Goal: Task Accomplishment & Management: Manage account settings

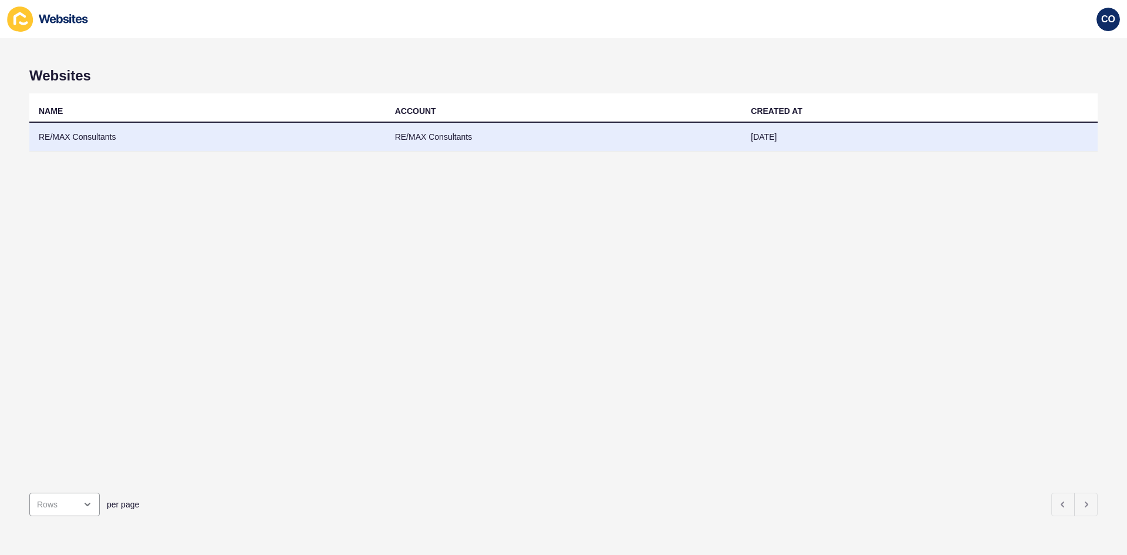
click at [91, 138] on td "RE/MAX Consultants" at bounding box center [207, 137] width 356 height 29
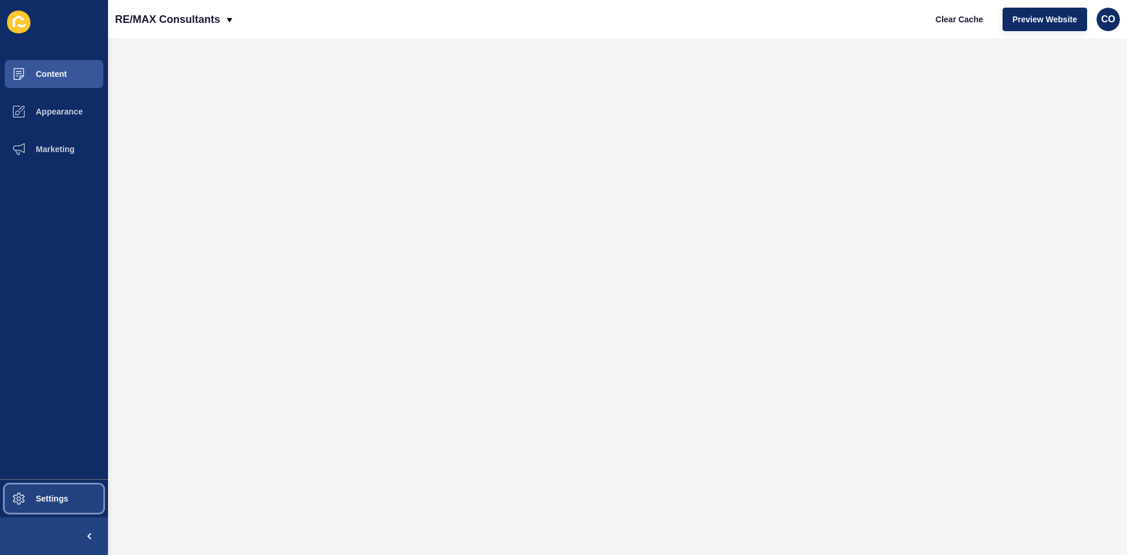
click at [53, 508] on button "Settings" at bounding box center [54, 499] width 108 height 38
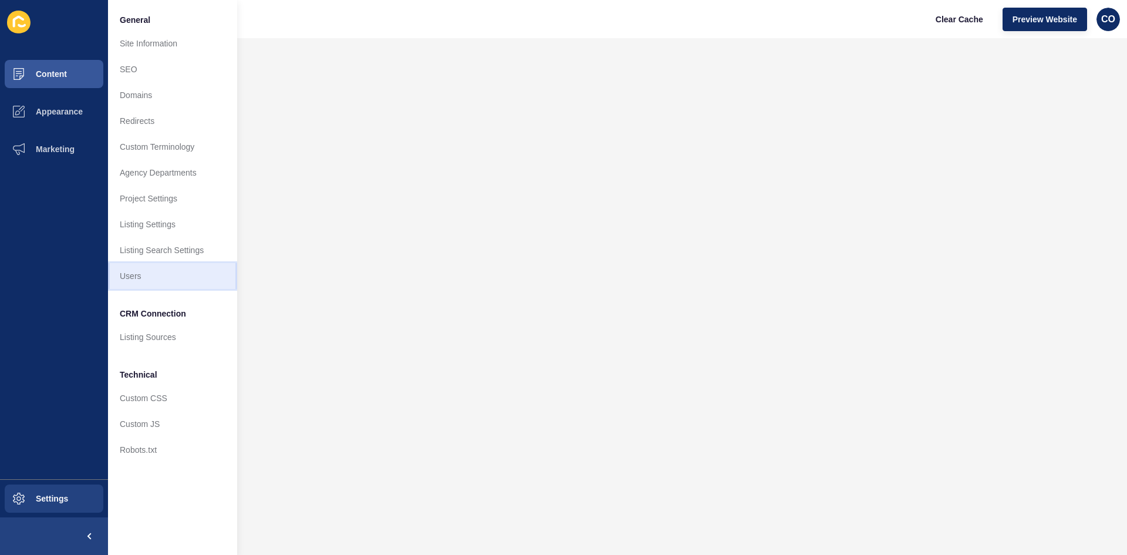
click at [147, 274] on link "Users" at bounding box center [172, 276] width 129 height 26
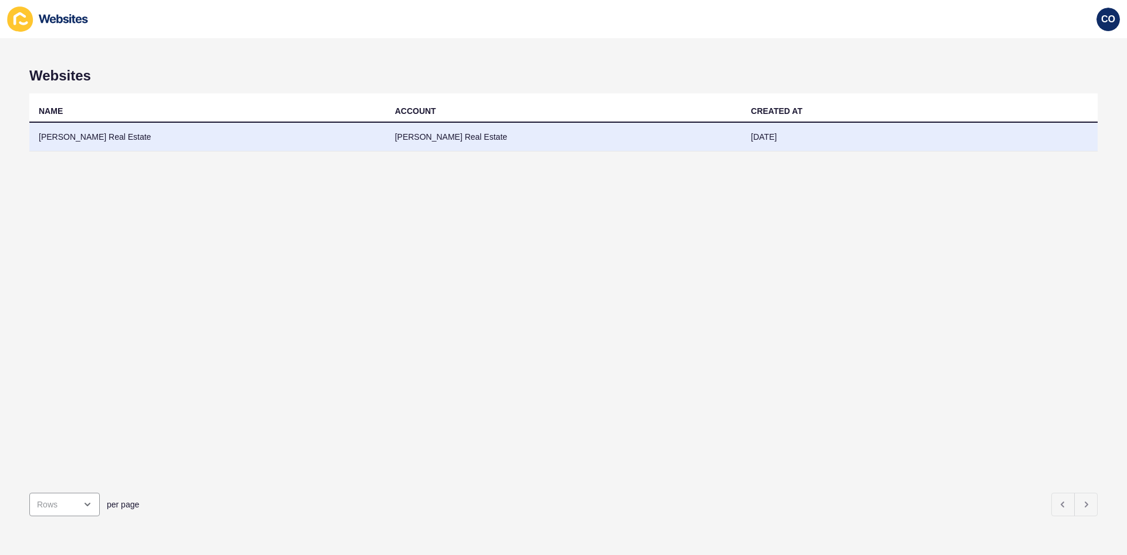
click at [441, 136] on td "[PERSON_NAME] Real Estate" at bounding box center [564, 137] width 356 height 29
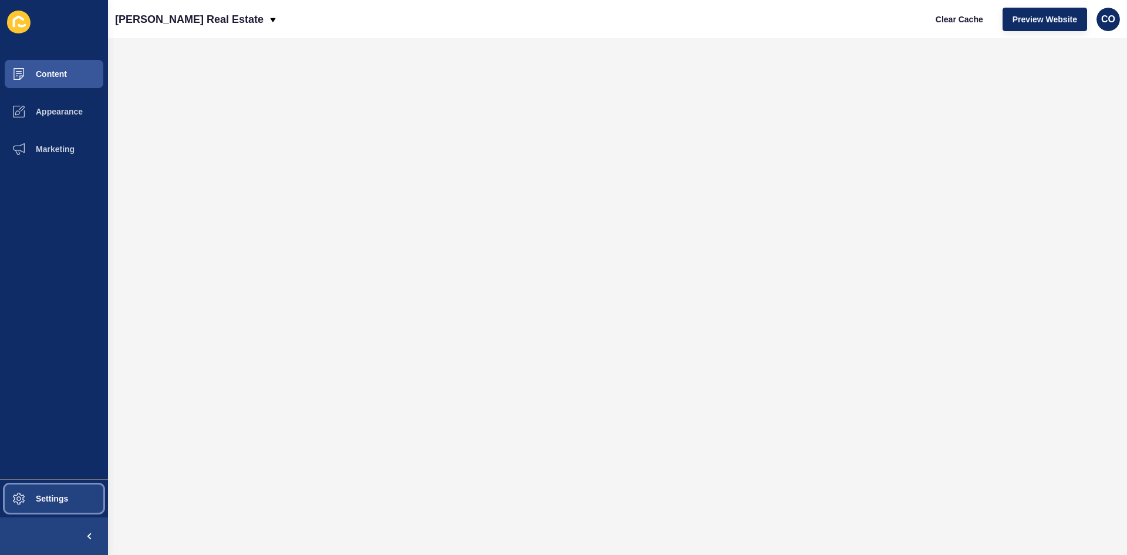
click at [63, 500] on span "Settings" at bounding box center [33, 498] width 70 height 9
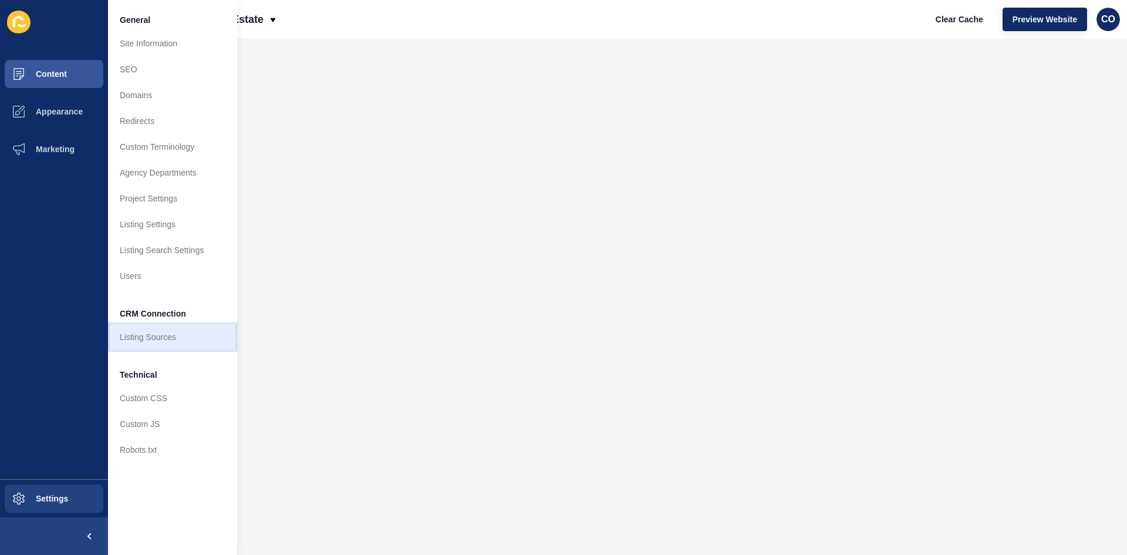
click at [164, 339] on link "Listing Sources" at bounding box center [172, 337] width 129 height 26
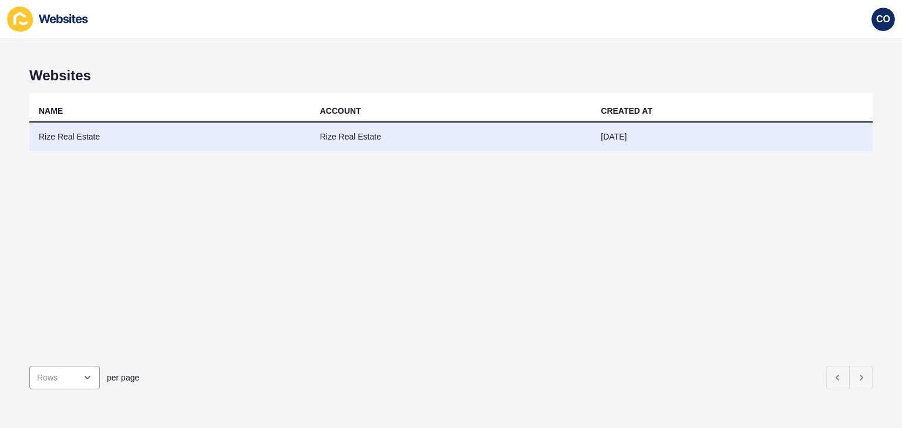
click at [86, 134] on td "Rize Real Estate" at bounding box center [169, 137] width 281 height 29
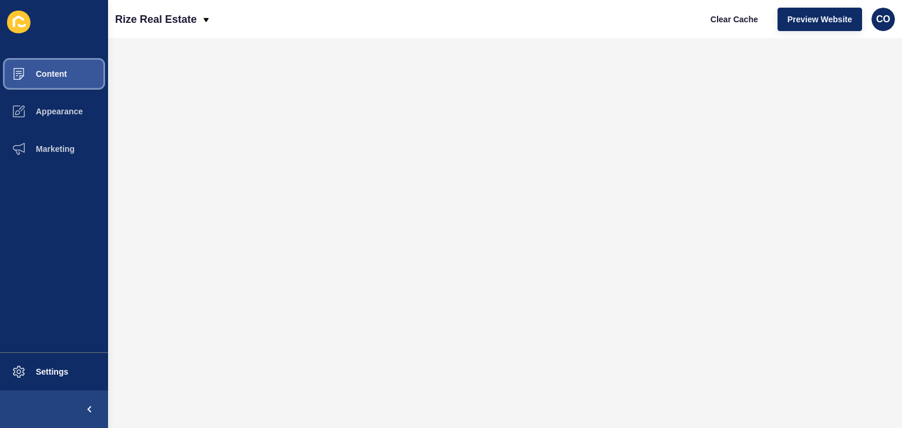
click at [59, 75] on span "Content" at bounding box center [32, 73] width 69 height 9
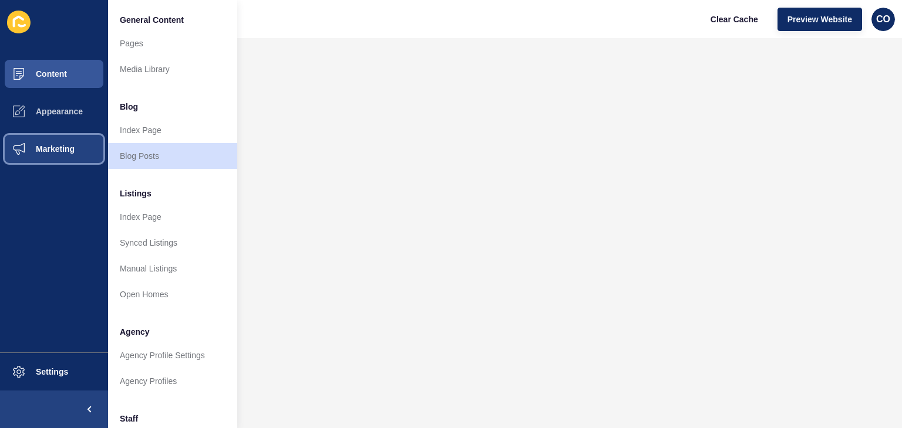
click at [62, 147] on span "Marketing" at bounding box center [36, 148] width 76 height 9
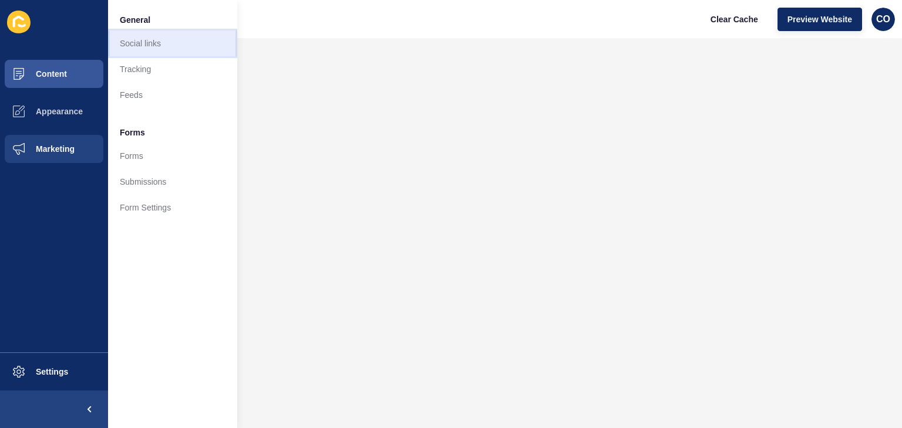
click at [157, 38] on link "Social links" at bounding box center [172, 44] width 129 height 26
